Goal: Navigation & Orientation: Understand site structure

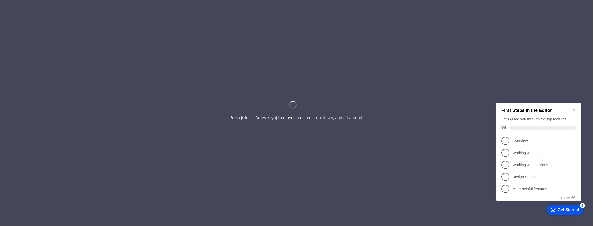
click at [574, 108] on icon "Minimize checklist" at bounding box center [574, 110] width 4 height 4
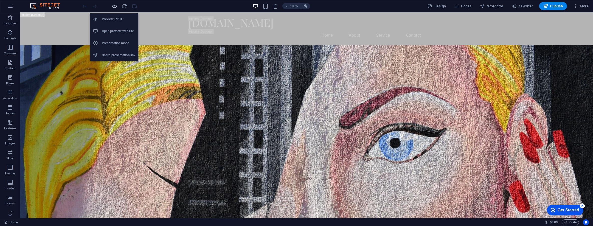
click at [113, 7] on icon "button" at bounding box center [115, 7] width 6 height 6
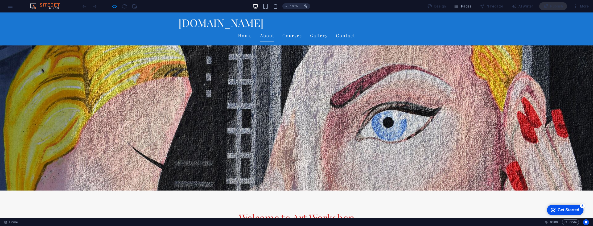
scroll to position [100, 0]
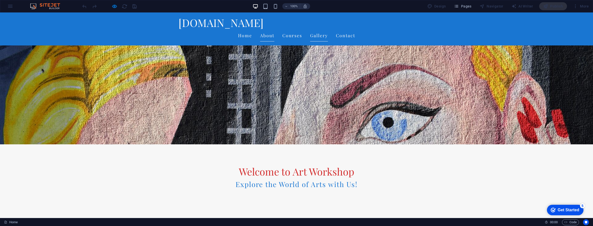
click at [328, 29] on link "Gallery" at bounding box center [319, 35] width 18 height 13
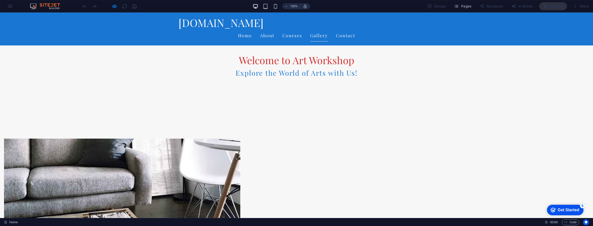
scroll to position [421, 0]
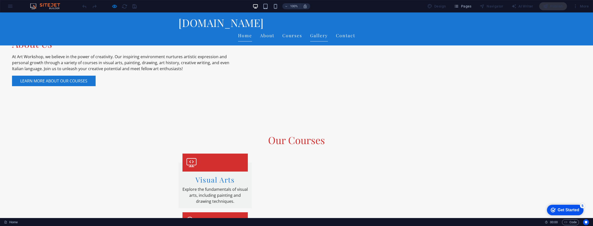
click at [252, 29] on link "Home" at bounding box center [245, 35] width 14 height 13
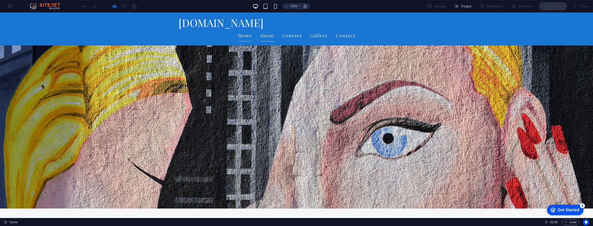
scroll to position [0, 0]
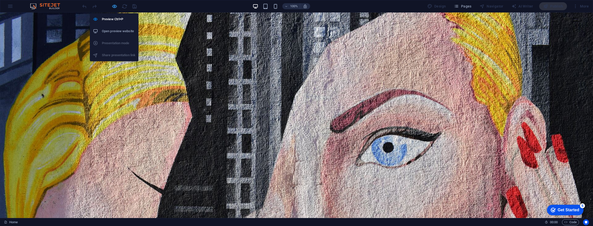
click at [115, 6] on icon "button" at bounding box center [115, 7] width 6 height 6
